Goal: Information Seeking & Learning: Learn about a topic

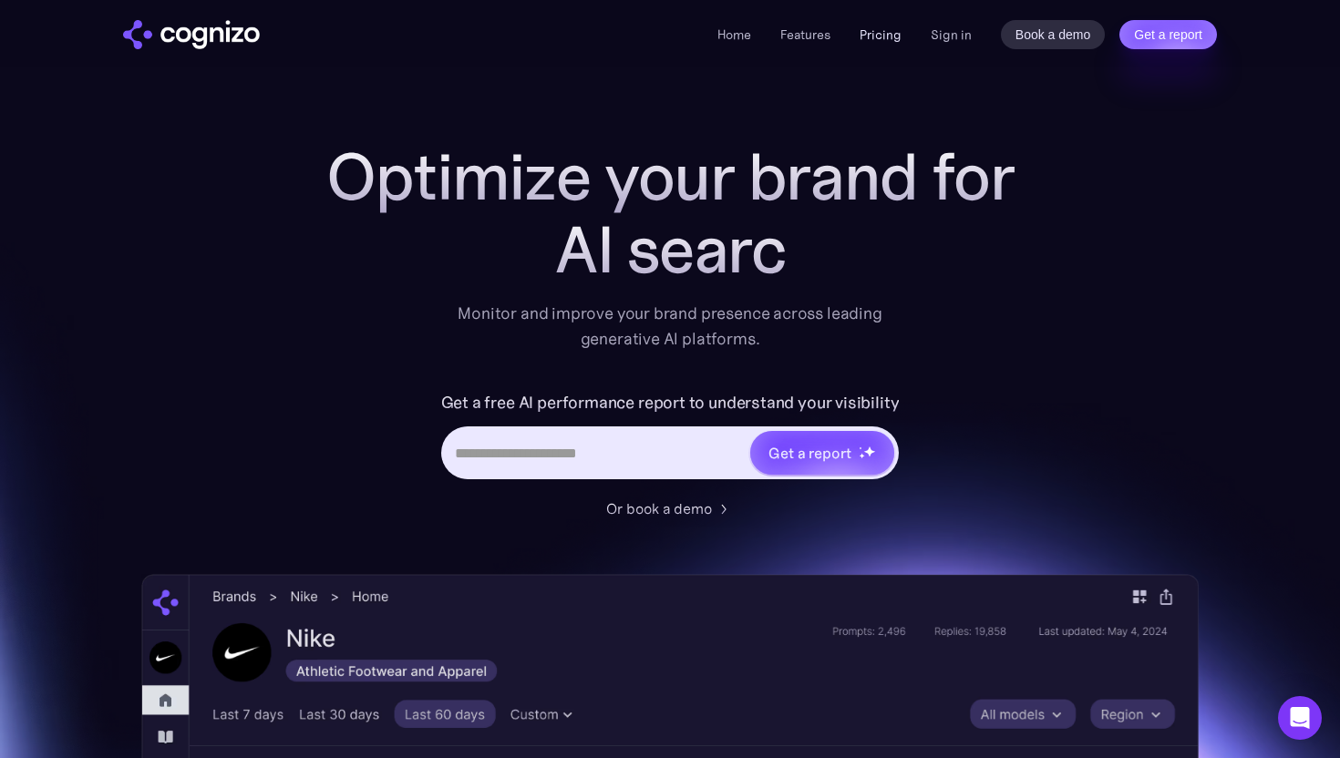
click at [892, 36] on link "Pricing" at bounding box center [880, 34] width 42 height 16
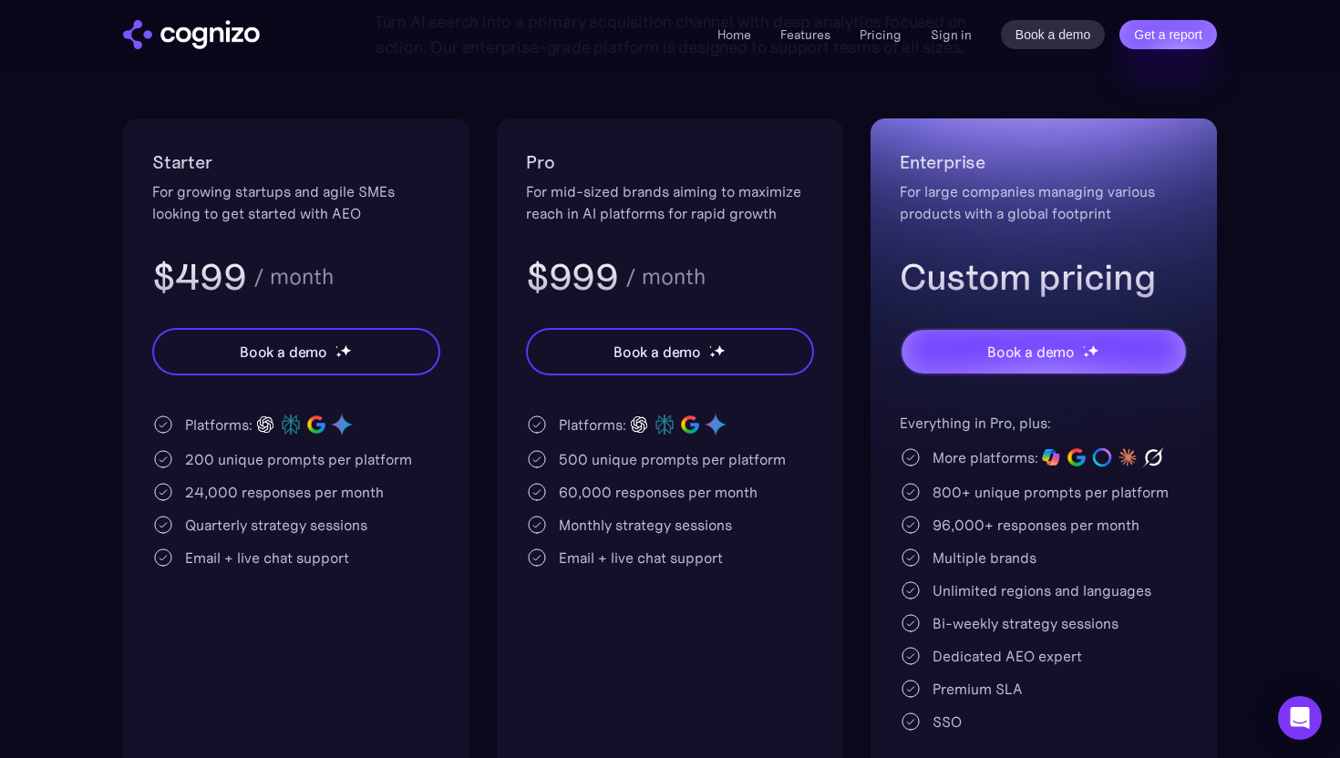
scroll to position [322, 0]
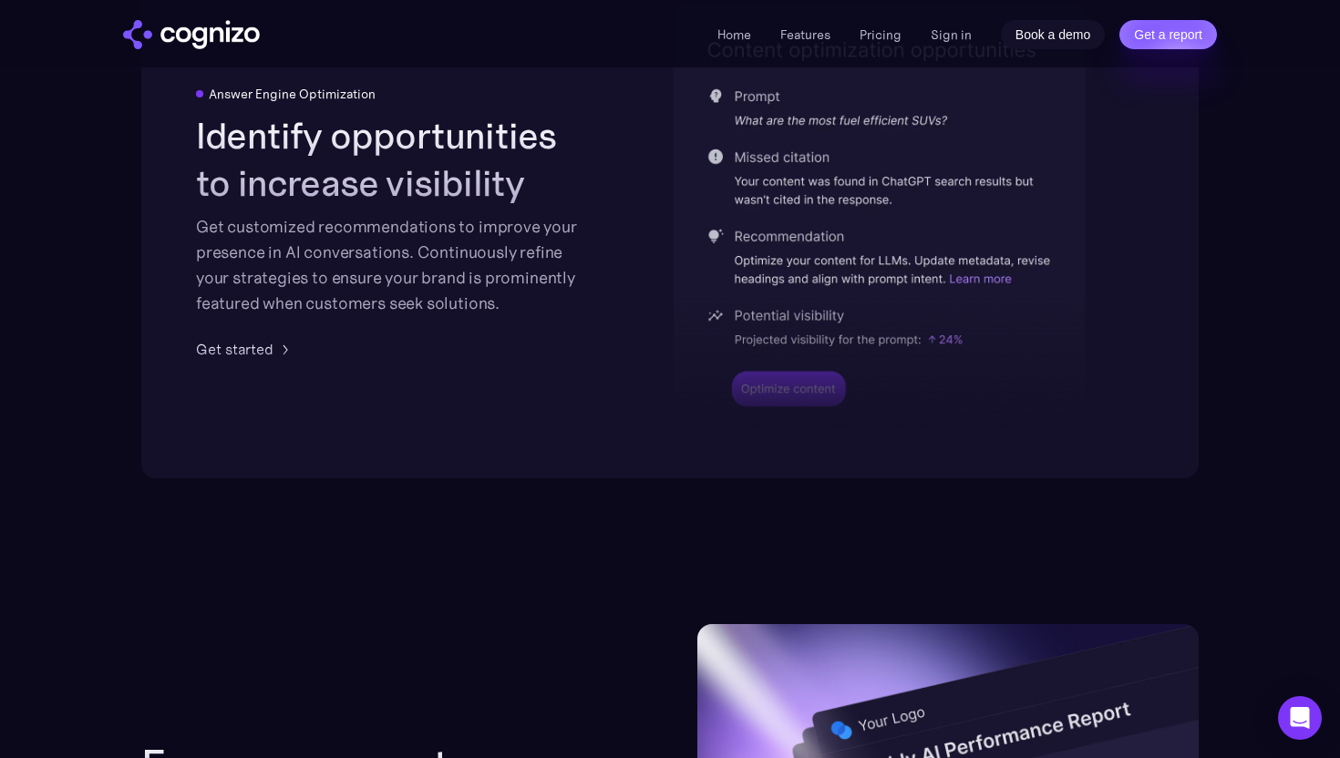
scroll to position [4279, 0]
